Goal: Task Accomplishment & Management: Use online tool/utility

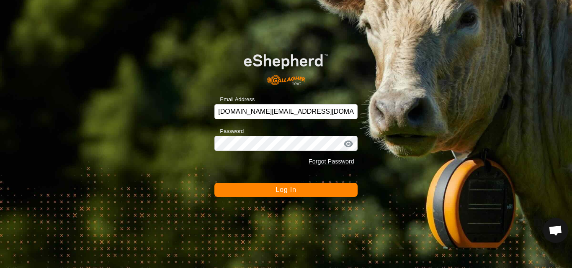
click at [291, 193] on span "Log In" at bounding box center [286, 189] width 21 height 7
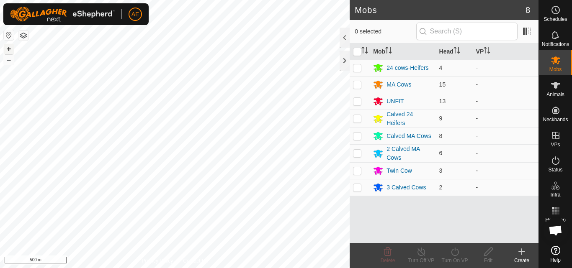
click at [10, 49] on button "+" at bounding box center [9, 49] width 10 height 10
click at [8, 49] on button "+" at bounding box center [9, 49] width 10 height 10
click at [10, 49] on button "+" at bounding box center [9, 49] width 10 height 10
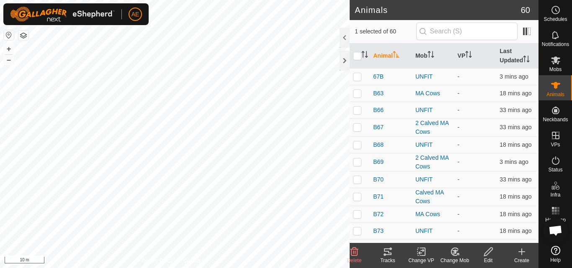
click at [458, 255] on icon at bounding box center [455, 252] width 10 height 10
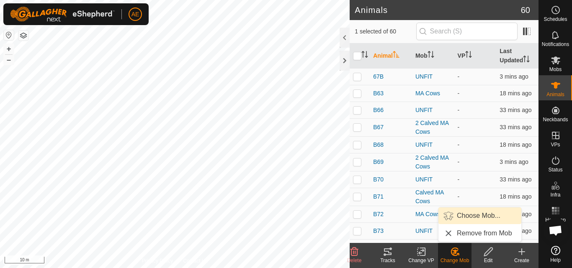
click at [469, 219] on link "Choose Mob..." at bounding box center [479, 216] width 83 height 17
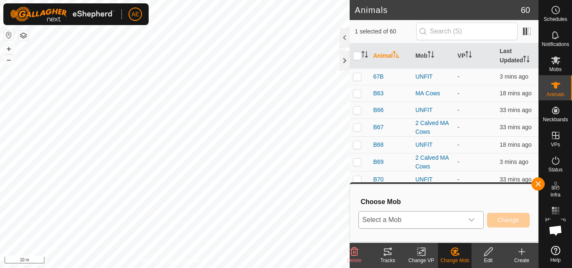
click at [471, 220] on icon "dropdown trigger" at bounding box center [471, 220] width 7 height 7
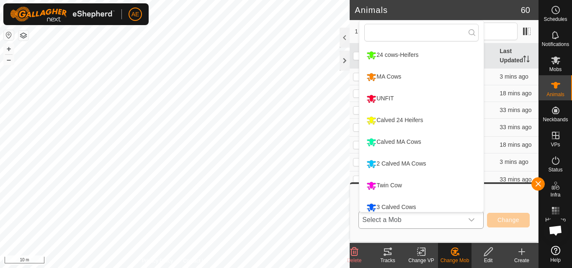
click at [441, 144] on li "Calved MA Cows" at bounding box center [421, 142] width 124 height 21
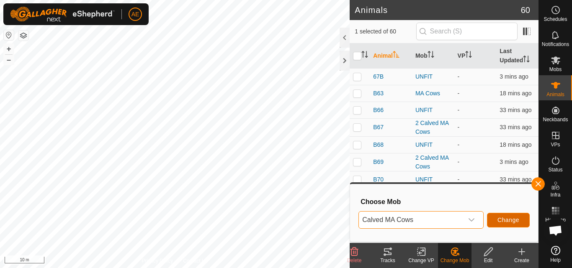
click at [500, 222] on span "Change" at bounding box center [508, 220] width 22 height 7
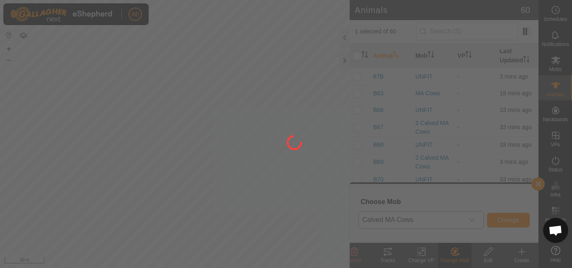
checkbox input "false"
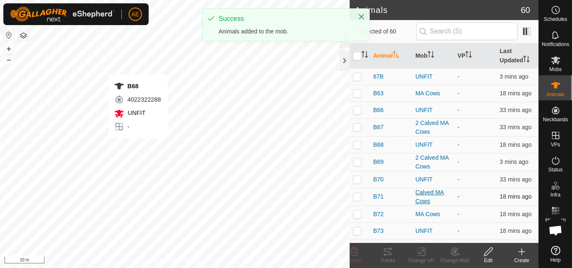
checkbox input "true"
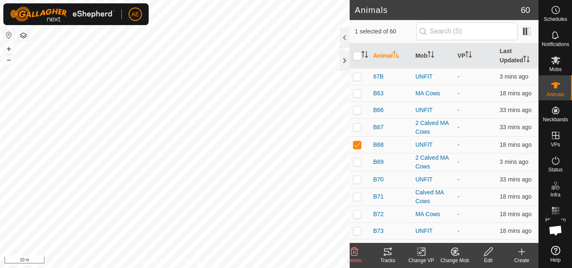
click at [459, 254] on icon at bounding box center [458, 255] width 2 height 2
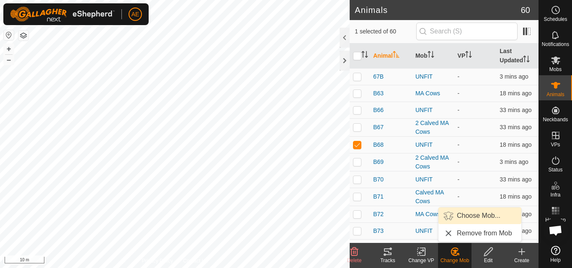
click at [473, 218] on link "Choose Mob..." at bounding box center [479, 216] width 83 height 17
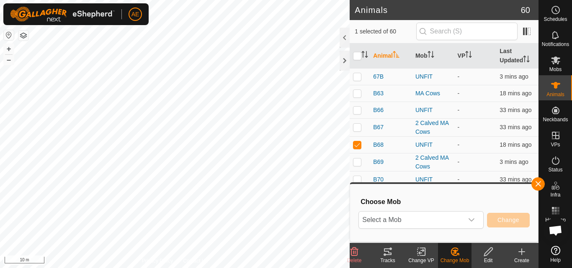
click at [473, 218] on icon "dropdown trigger" at bounding box center [471, 220] width 7 height 7
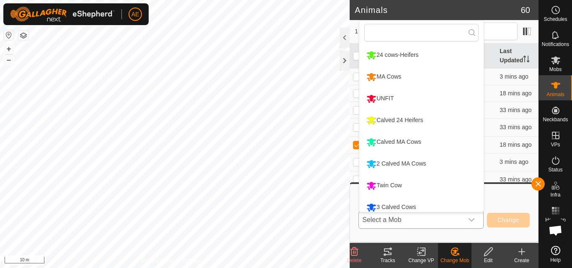
scroll to position [6, 0]
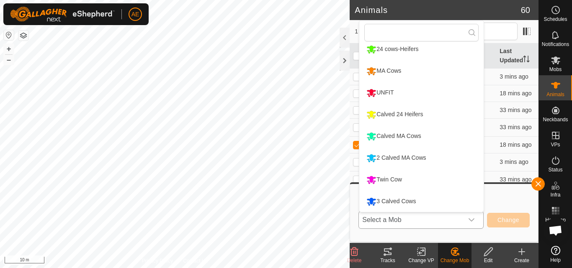
click at [437, 136] on li "Calved MA Cows" at bounding box center [421, 136] width 124 height 21
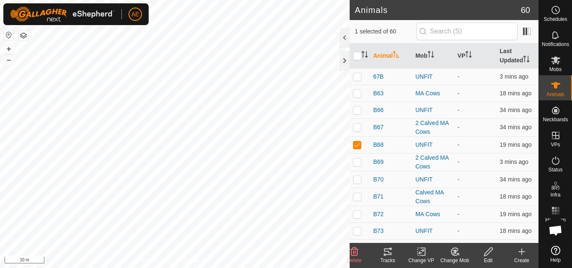
click at [457, 253] on icon at bounding box center [455, 252] width 10 height 10
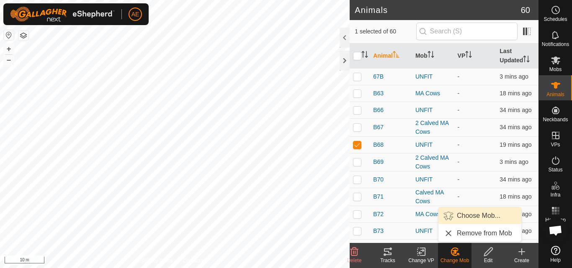
click at [467, 213] on link "Choose Mob..." at bounding box center [479, 216] width 83 height 17
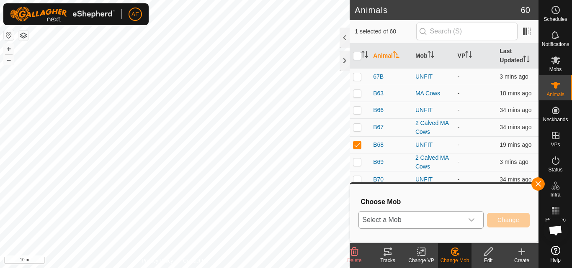
click at [472, 220] on icon "dropdown trigger" at bounding box center [471, 220] width 7 height 7
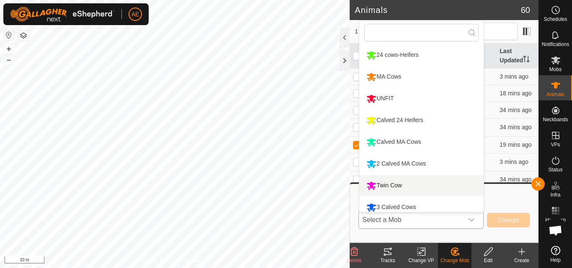
scroll to position [6, 0]
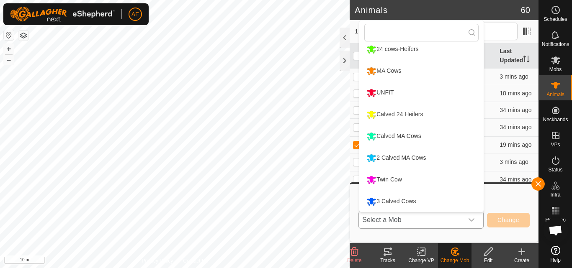
click at [436, 139] on li "Calved MA Cows" at bounding box center [421, 136] width 124 height 21
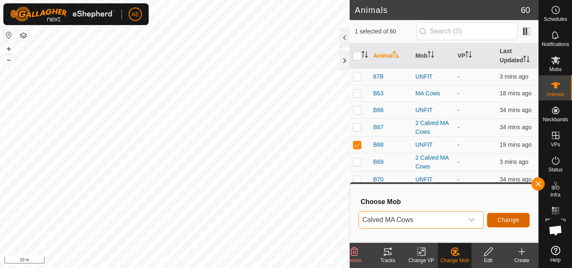
click at [503, 219] on span "Change" at bounding box center [508, 220] width 22 height 7
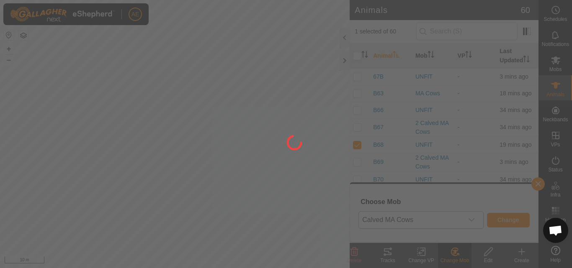
checkbox input "false"
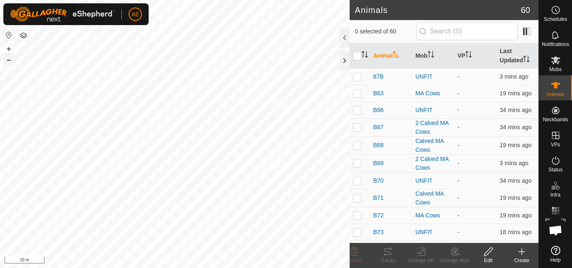
click at [5, 60] on button "–" at bounding box center [9, 60] width 10 height 10
click at [5, 59] on button "–" at bounding box center [9, 60] width 10 height 10
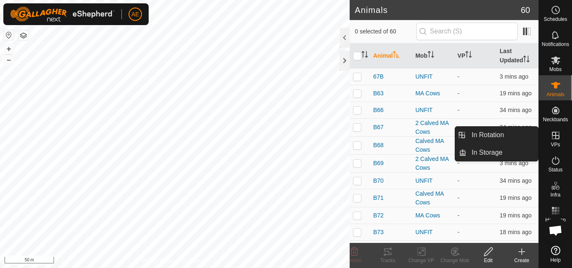
click at [555, 140] on icon at bounding box center [556, 136] width 10 height 10
click at [523, 137] on link "In Rotation" at bounding box center [502, 135] width 72 height 17
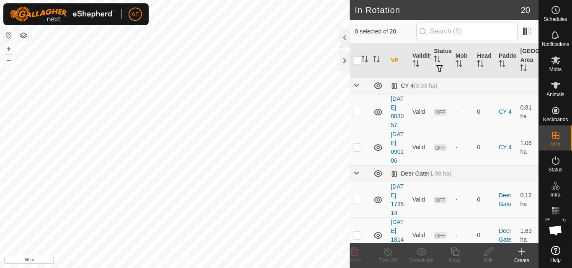
click at [526, 255] on icon at bounding box center [522, 252] width 10 height 10
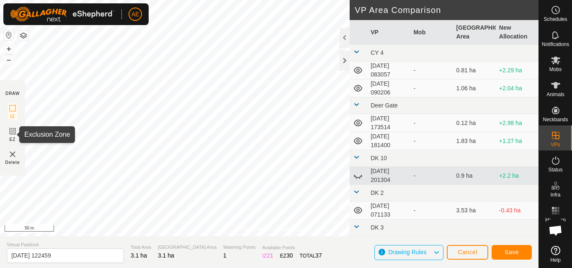
click at [11, 133] on icon at bounding box center [13, 131] width 10 height 10
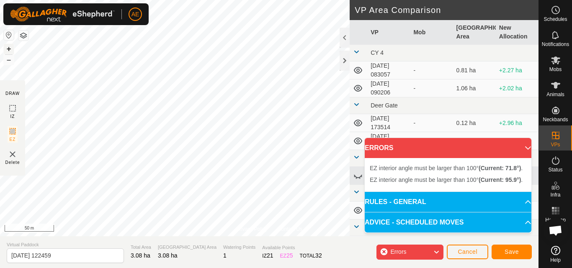
click at [11, 48] on button "+" at bounding box center [9, 49] width 10 height 10
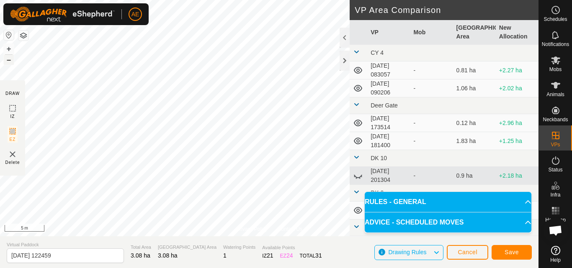
click at [12, 59] on button "–" at bounding box center [9, 60] width 10 height 10
click at [512, 250] on span "Save" at bounding box center [512, 252] width 14 height 7
